Goal: Task Accomplishment & Management: Complete application form

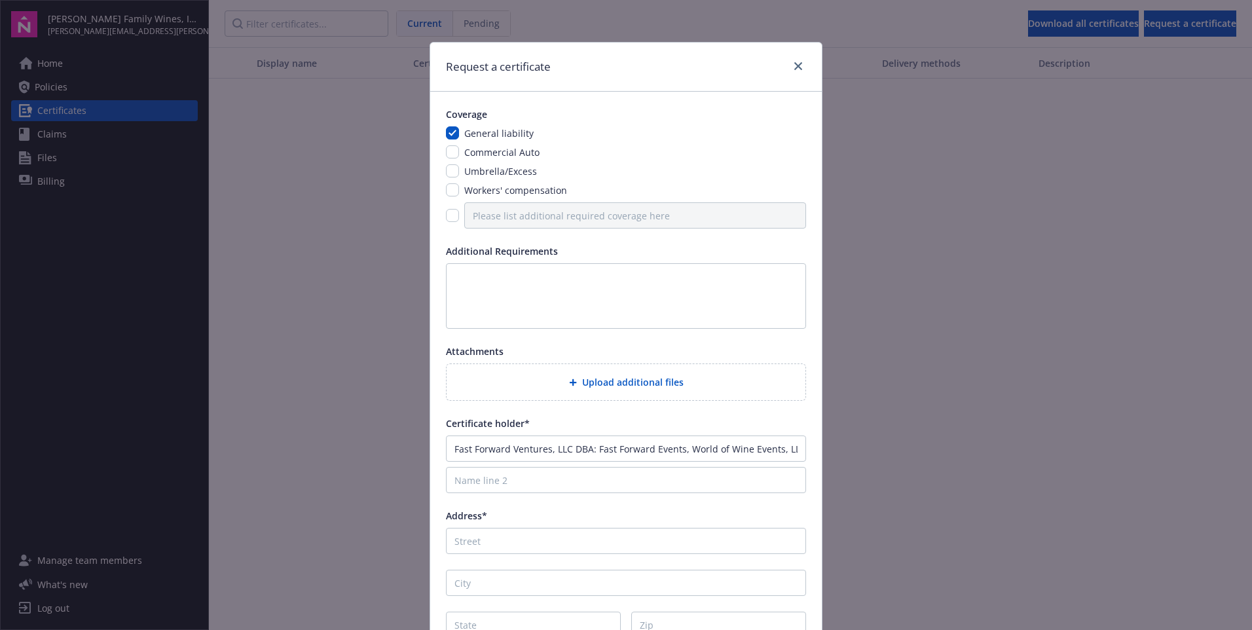
scroll to position [124, 0]
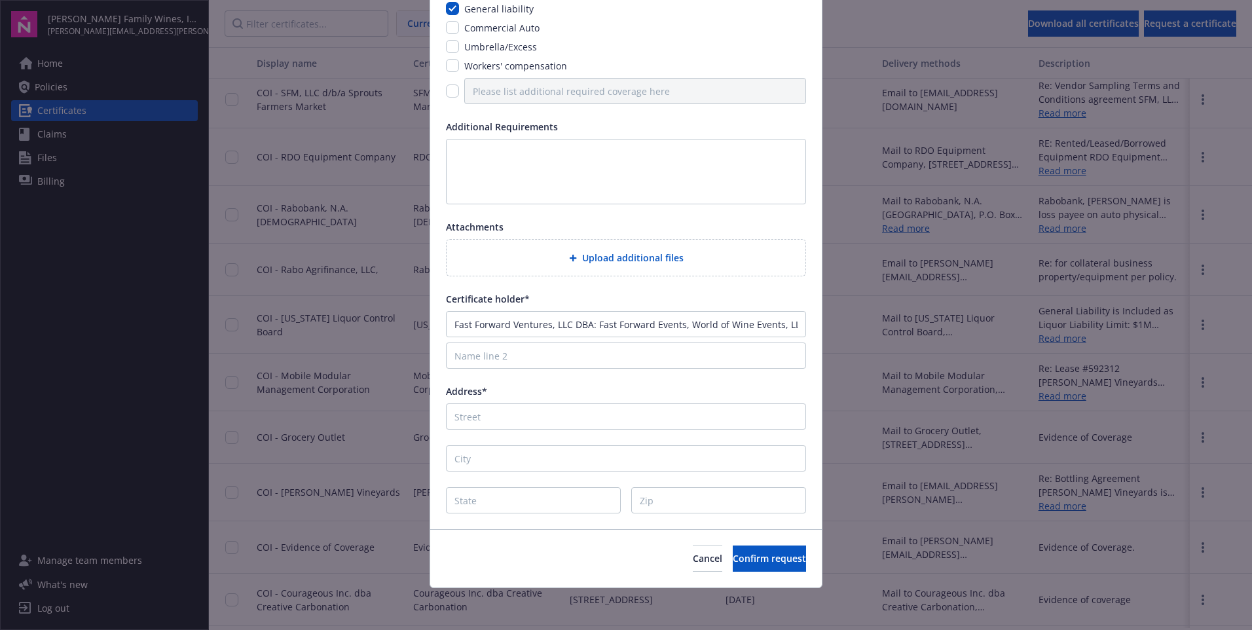
click at [471, 337] on div "Fast Forward Ventures, LLC DBA: Fast Forward Events, World of Wine Events, LLC …" at bounding box center [626, 340] width 360 height 58
click at [477, 329] on input "Fast Forward Ventures, LLC DBA: Fast Forward Events, World of Wine Events, LLC …" at bounding box center [626, 324] width 360 height 26
type input "San Diego Bay Wine & Food"
click at [489, 410] on input "Address*" at bounding box center [626, 416] width 360 height 26
type input "[STREET_ADDRESS]"
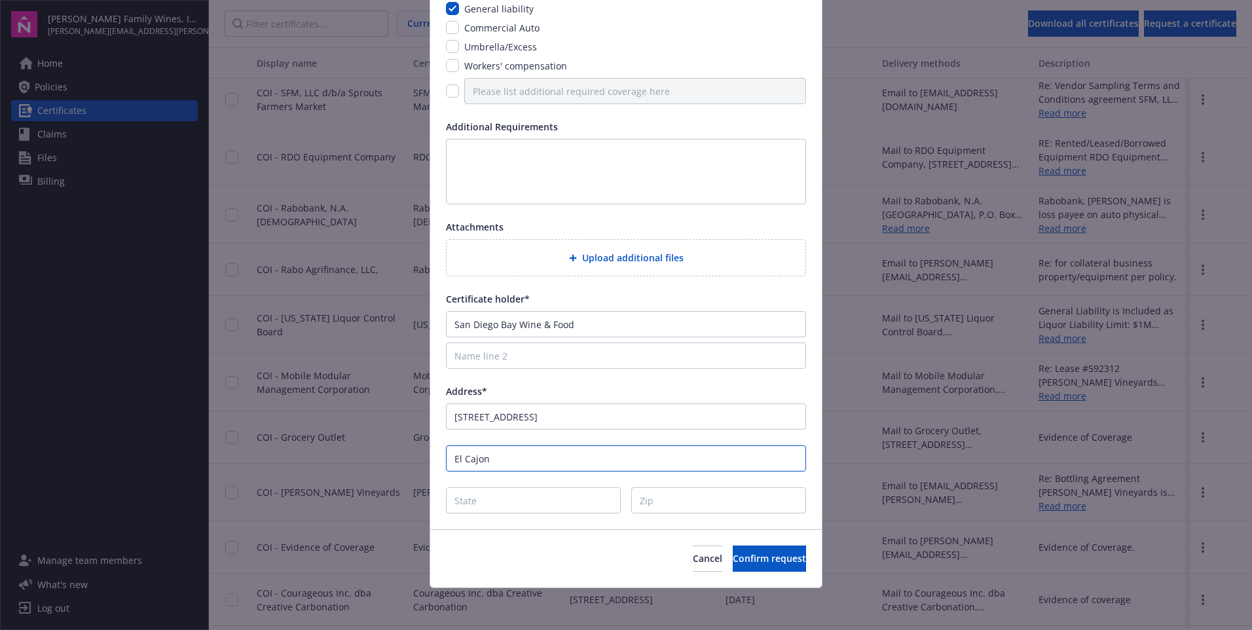
type input "El Cajon"
type input "CA"
type input "92019"
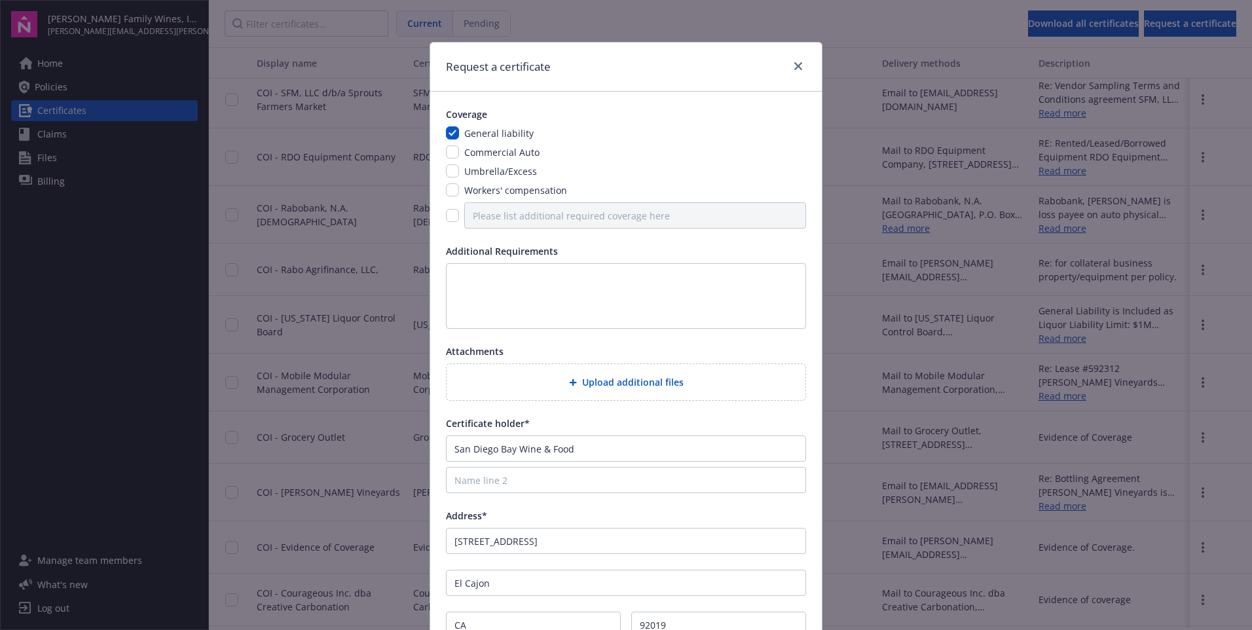
scroll to position [65, 0]
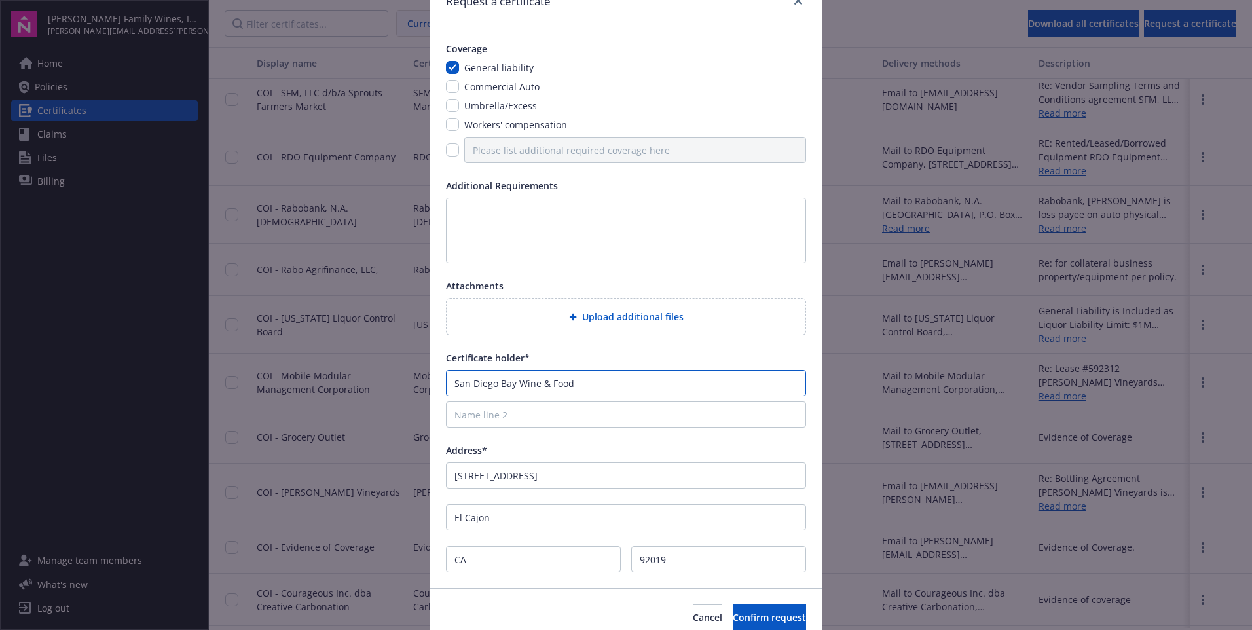
drag, startPoint x: 449, startPoint y: 384, endPoint x: 724, endPoint y: 371, distance: 275.3
click at [448, 384] on input "San Diego Bay Wine & Food" at bounding box center [626, 383] width 360 height 26
type input "Fast Forward Ventures, LLC DBA: San Diego Bay Wine & Food"
click at [733, 615] on span "Confirm request" at bounding box center [769, 617] width 73 height 12
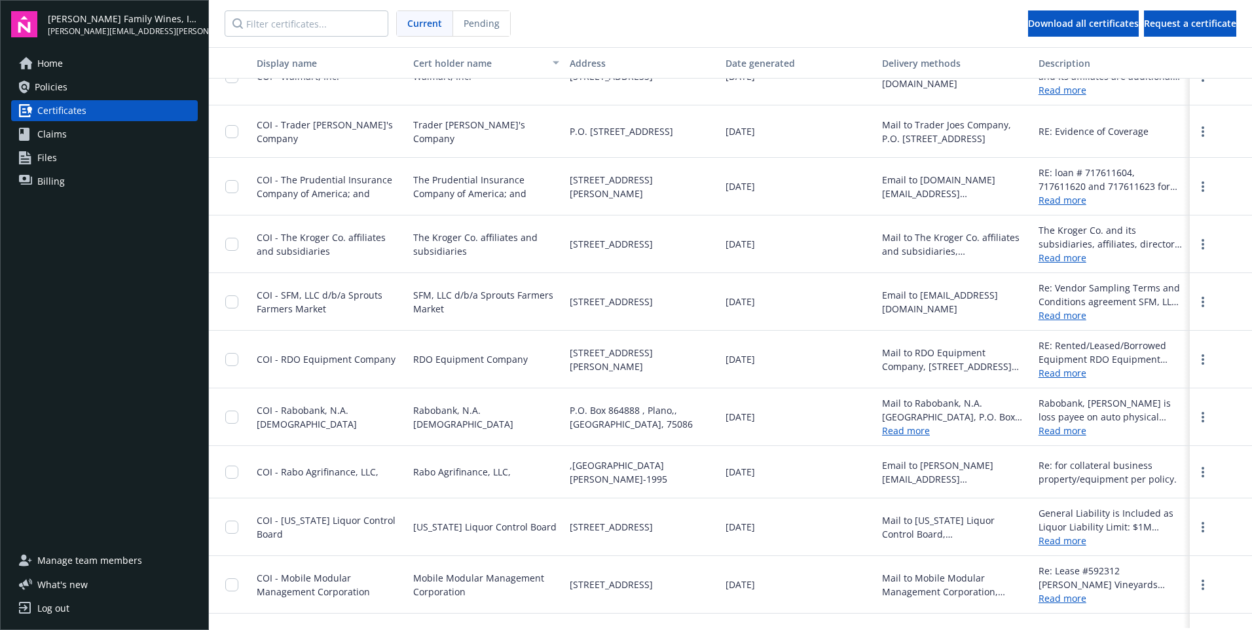
scroll to position [619, 0]
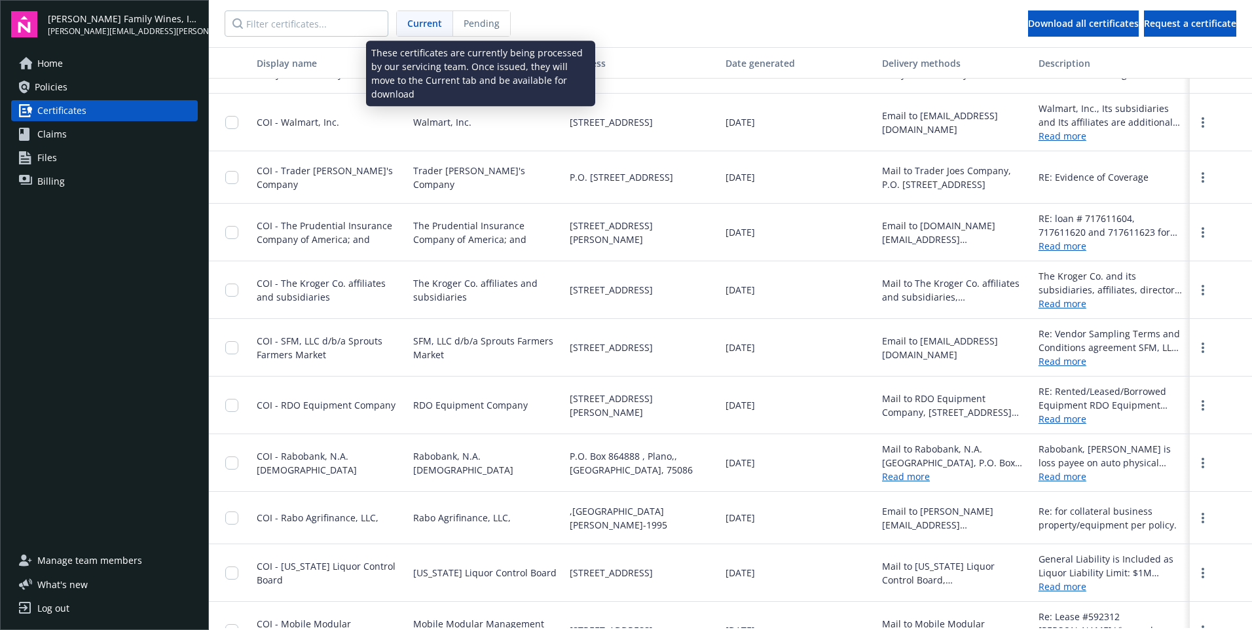
click at [473, 25] on span "Pending" at bounding box center [482, 23] width 36 height 14
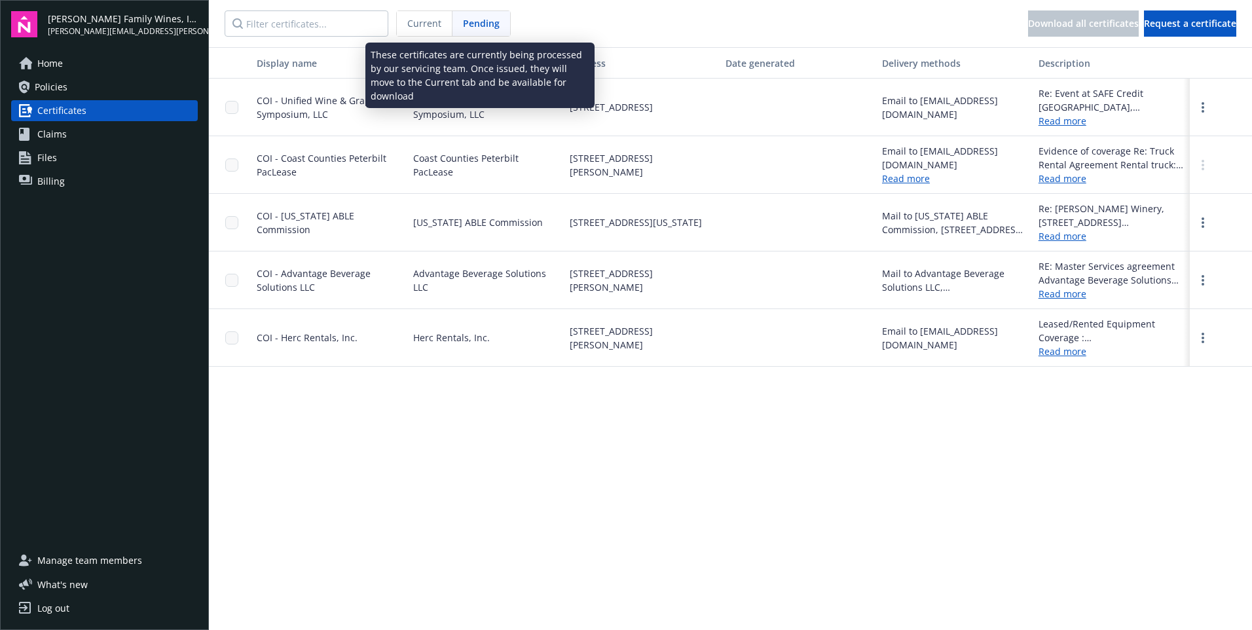
scroll to position [0, 0]
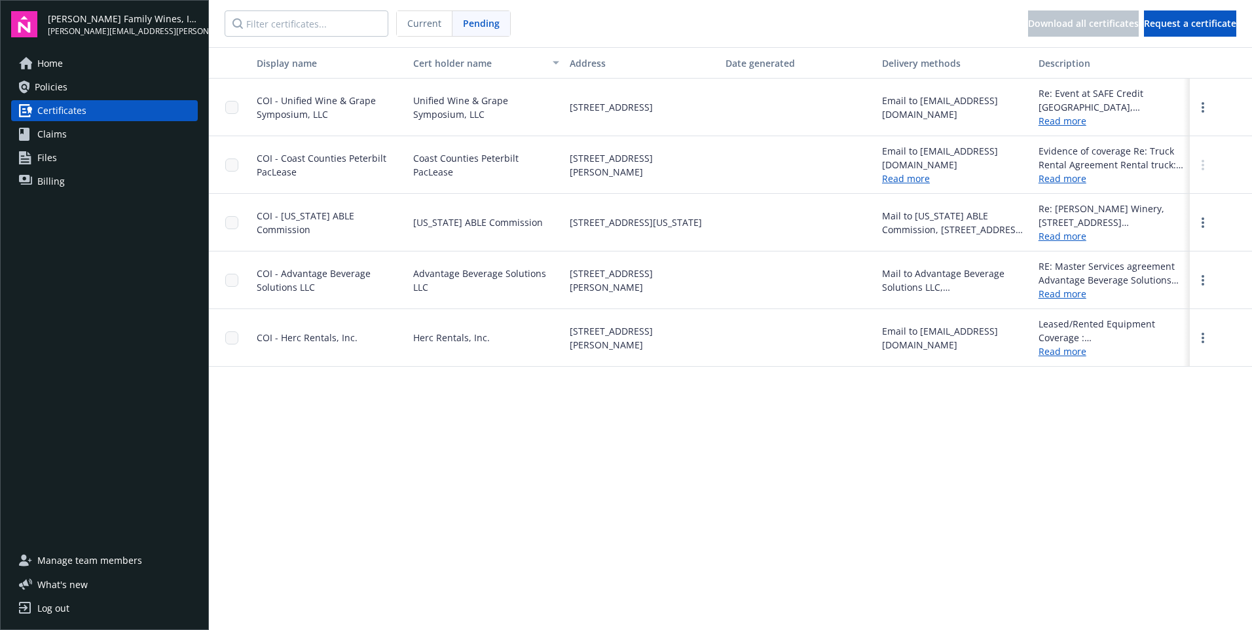
click at [418, 22] on span "Current" at bounding box center [424, 23] width 34 height 14
